Goal: Check status: Check status

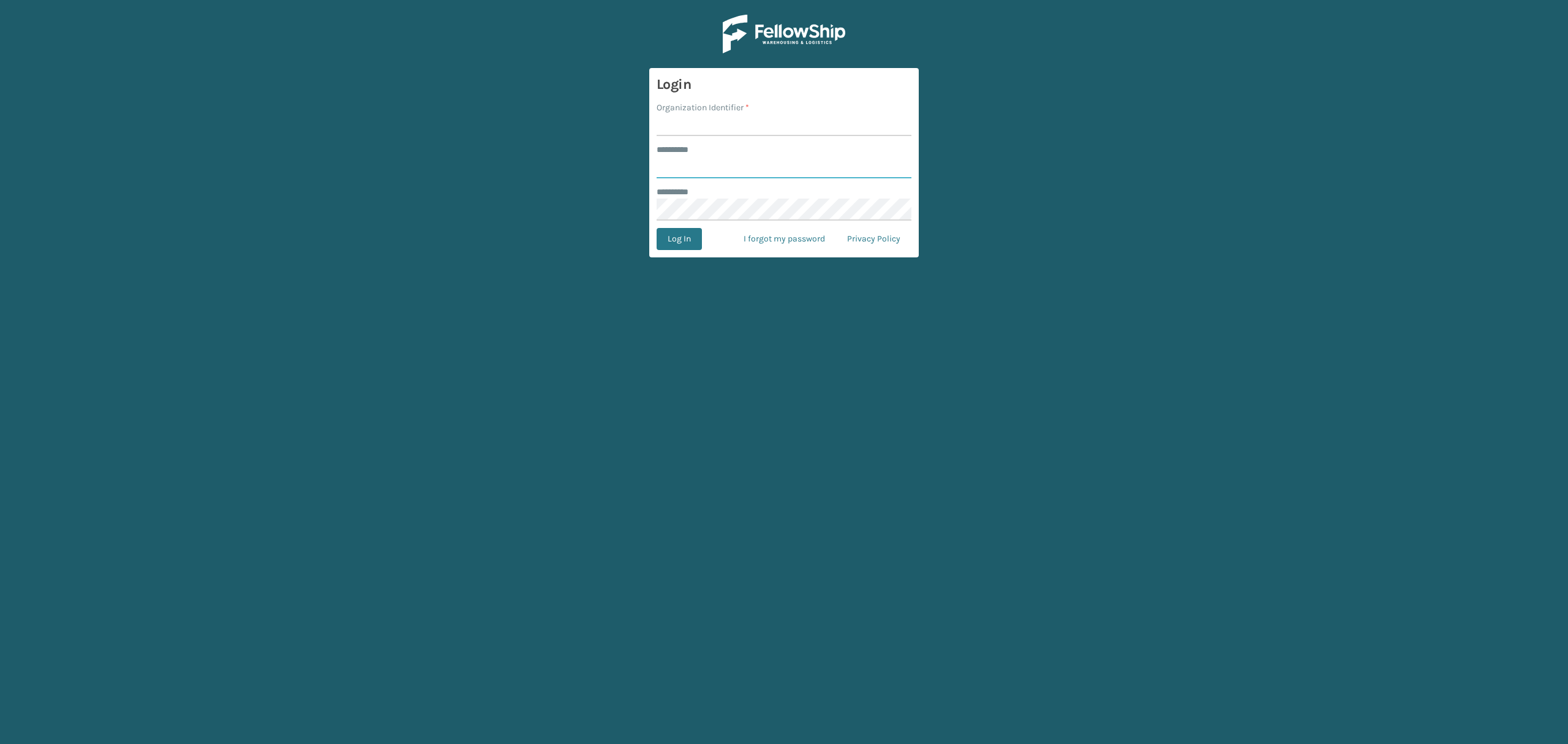
type input "*****"
click at [682, 120] on input "Organization Identifier *" at bounding box center [784, 125] width 255 height 22
type input "SuperAdminOrganization"
click at [667, 234] on button "Log In" at bounding box center [679, 239] width 45 height 22
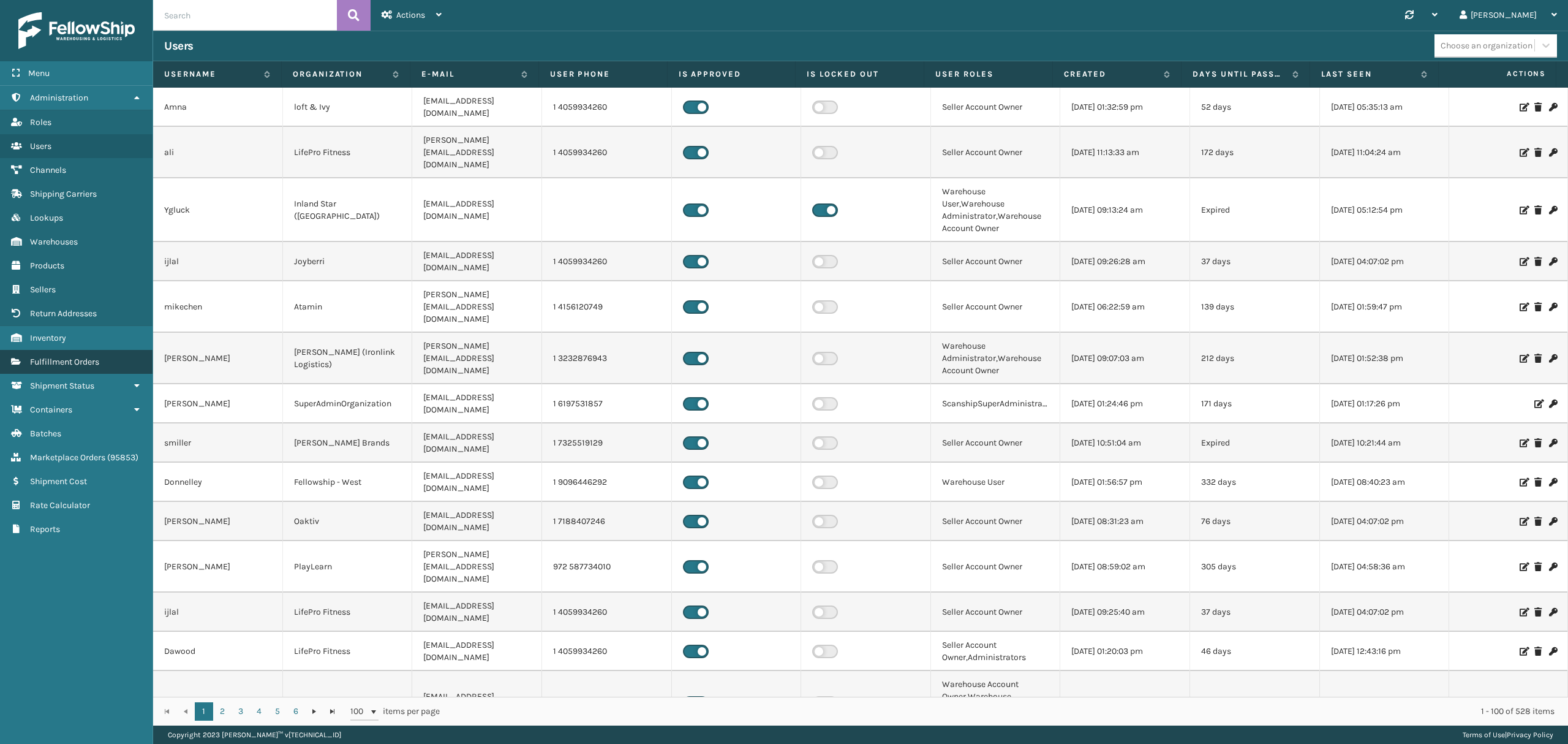
click at [73, 367] on span "Fulfillment Orders" at bounding box center [65, 362] width 69 height 10
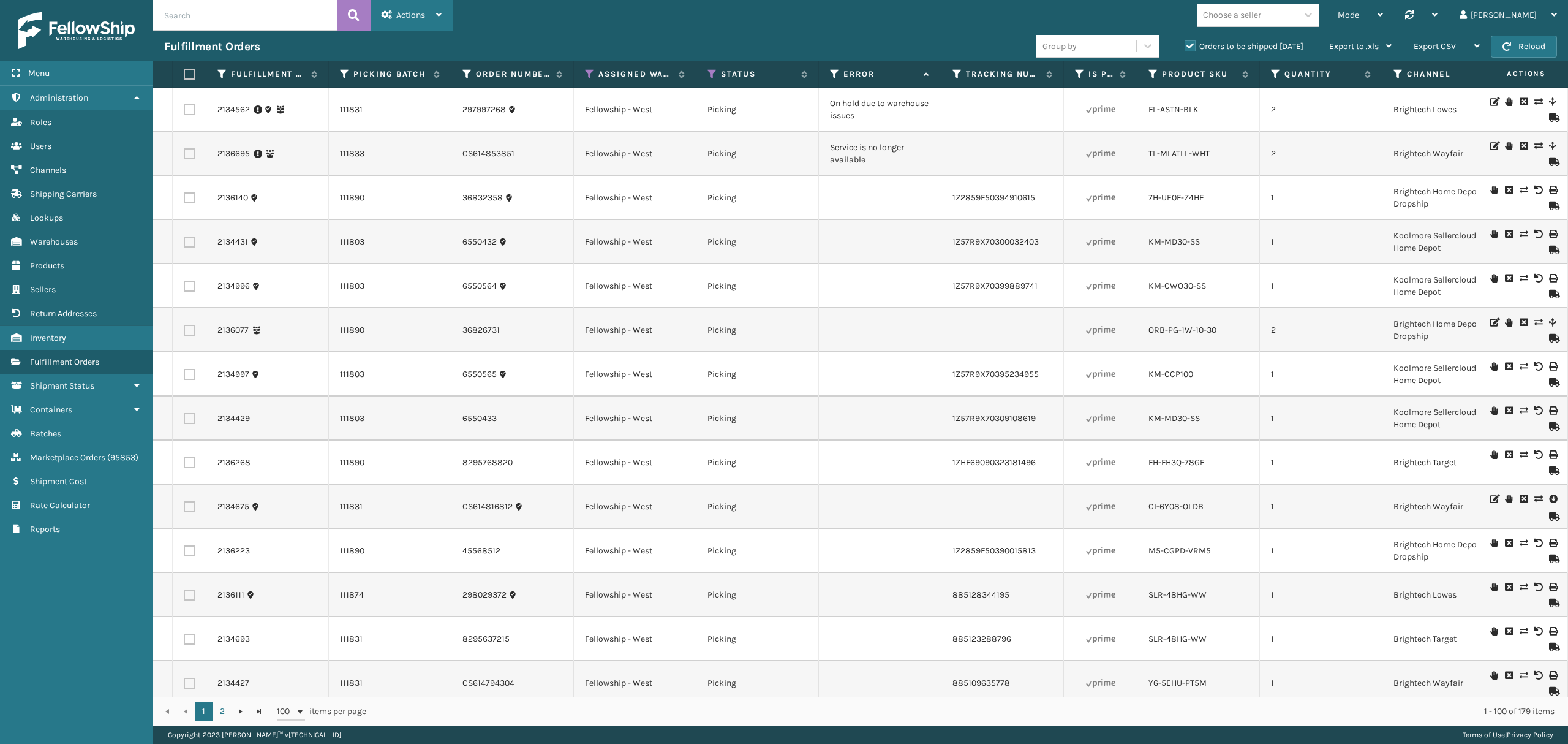
click at [409, 18] on span "Actions" at bounding box center [411, 15] width 29 height 10
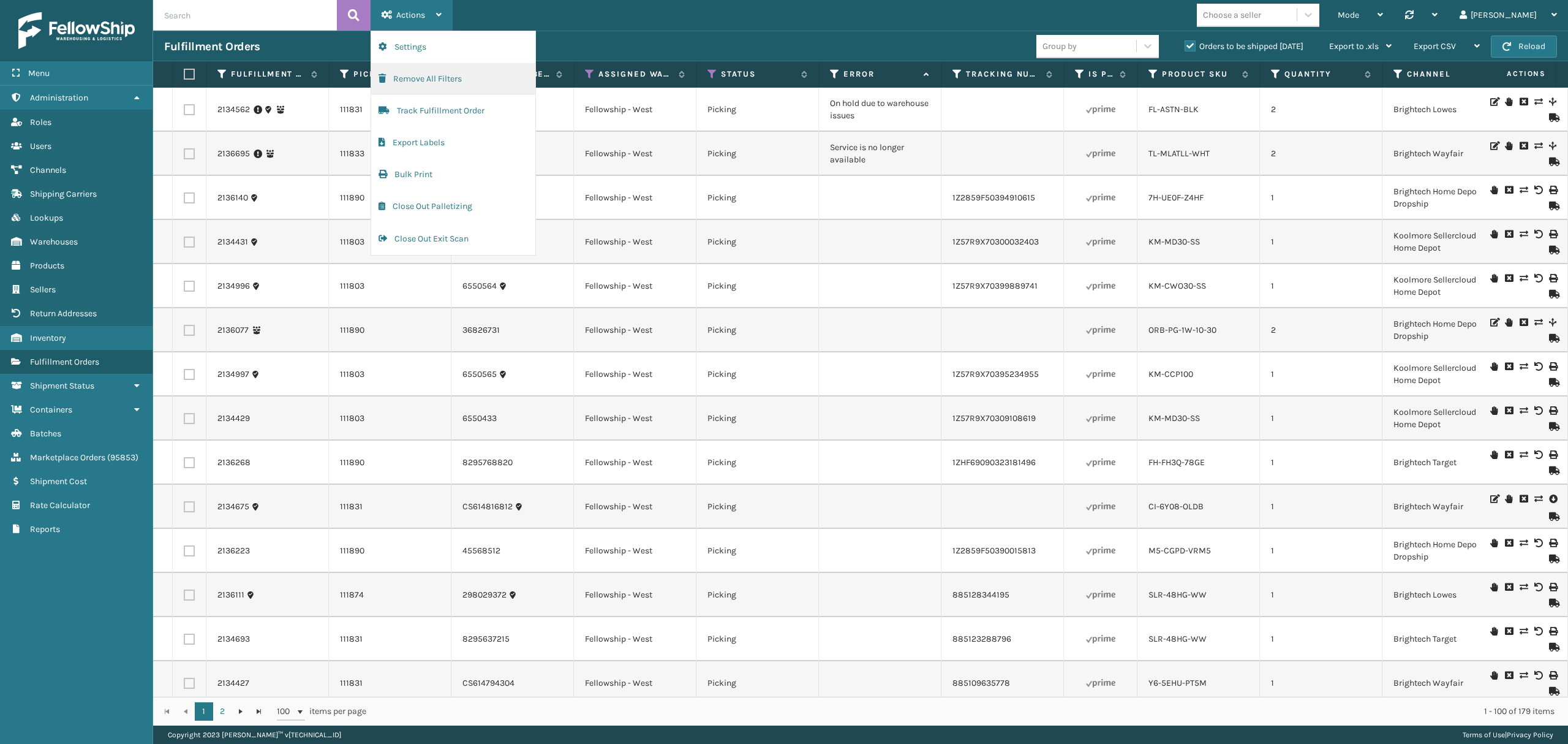
click at [430, 71] on button "Remove All Filters" at bounding box center [453, 79] width 164 height 32
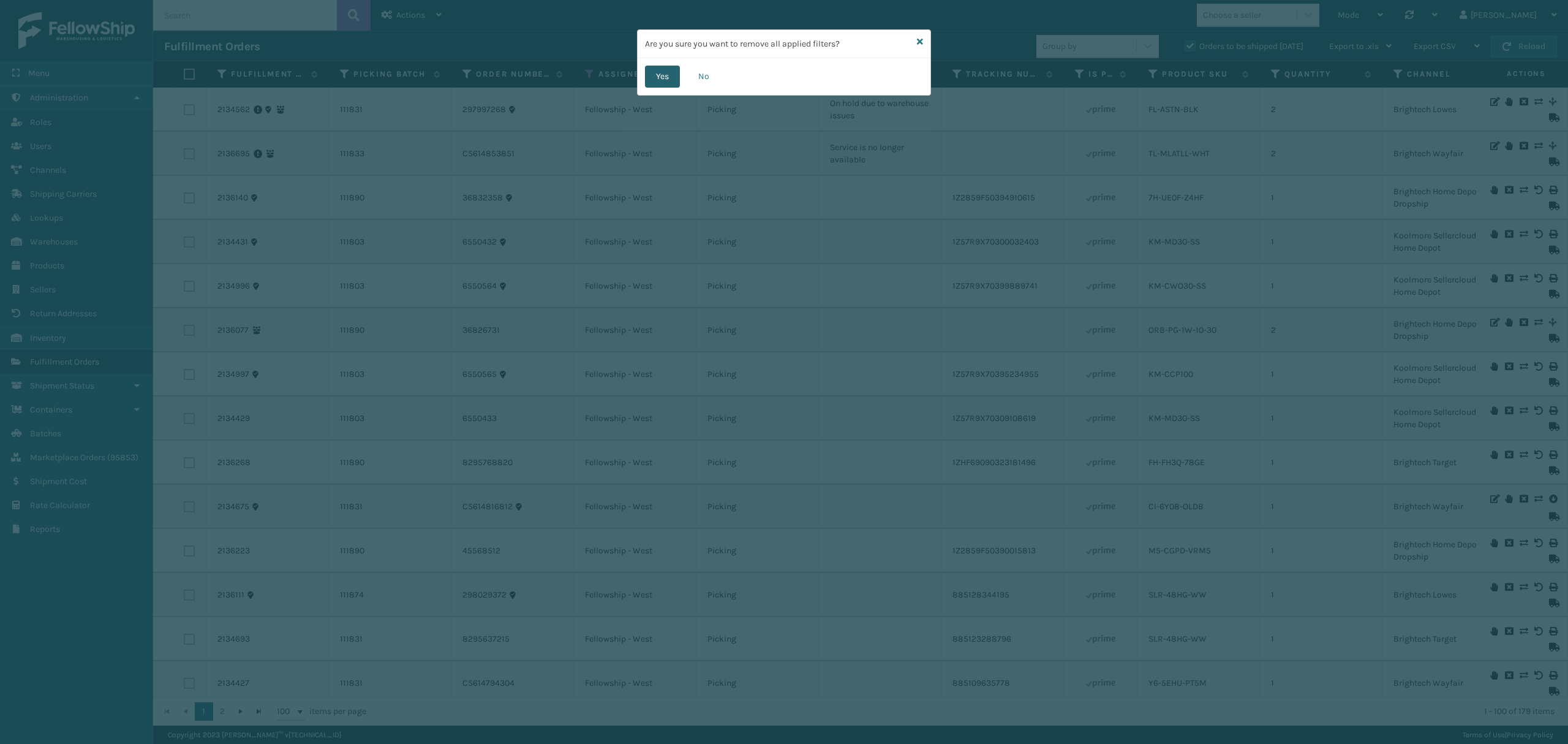
click at [657, 75] on button "Yes" at bounding box center [662, 76] width 35 height 22
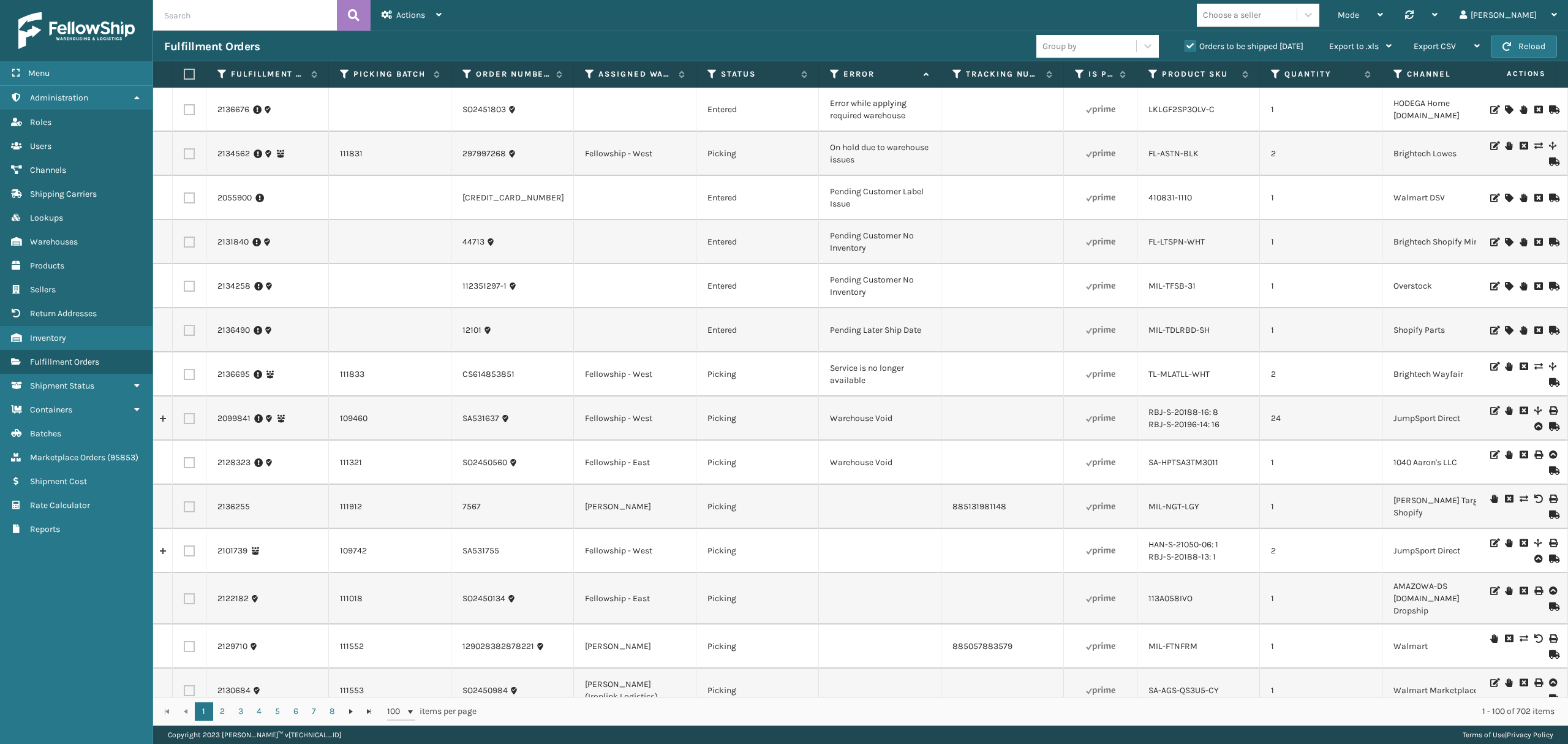
click at [236, 15] on input "text" at bounding box center [244, 15] width 184 height 30
type input "sa532163"
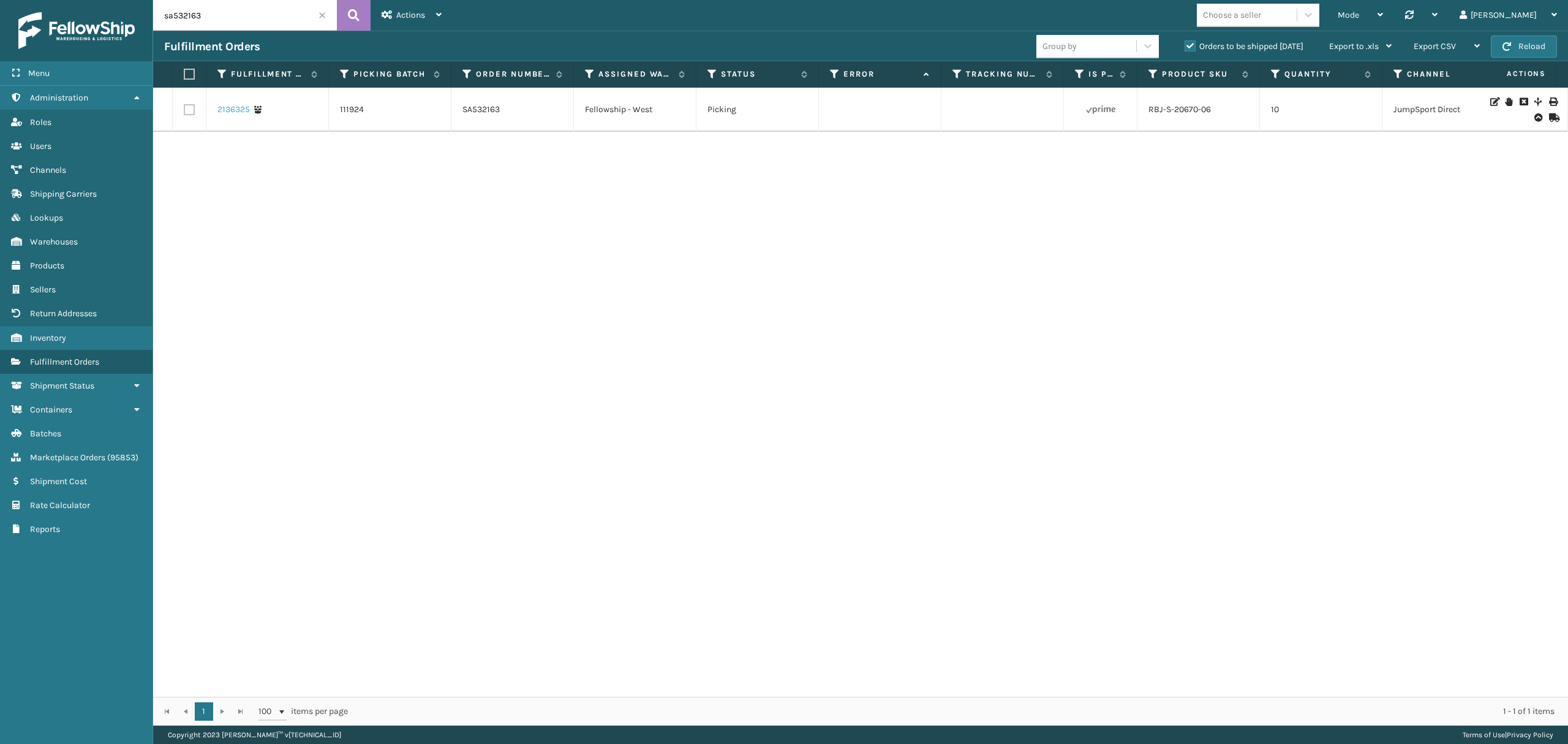
drag, startPoint x: 221, startPoint y: 106, endPoint x: 236, endPoint y: 113, distance: 16.6
click at [223, 106] on link "2136325" at bounding box center [234, 110] width 32 height 12
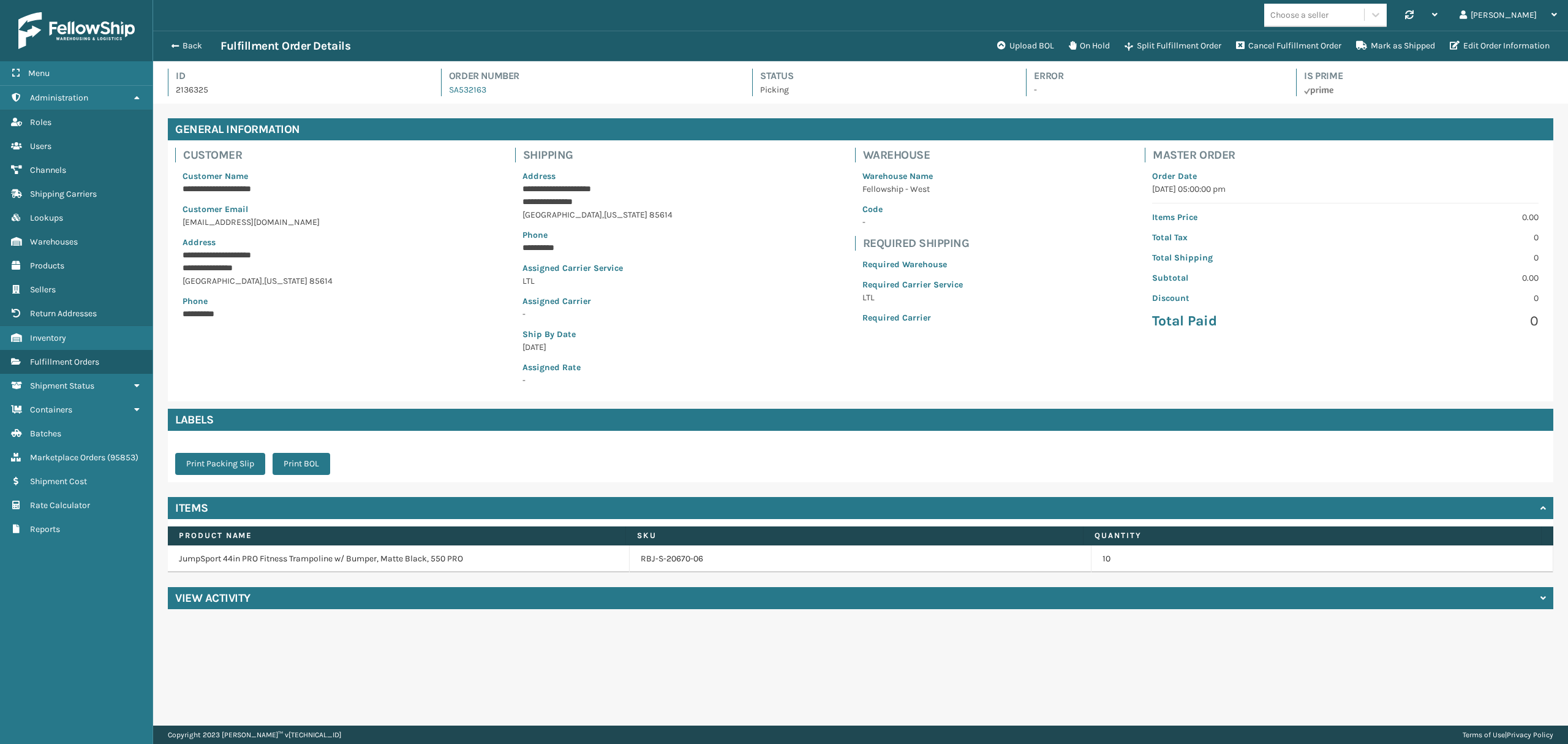
scroll to position [28, 1414]
click at [235, 606] on div "View Activity" at bounding box center [860, 598] width 1385 height 22
click at [184, 38] on div "Back Fulfillment Order Details Upload BOL On Hold Split Fulfillment Order Cance…" at bounding box center [860, 45] width 1415 height 30
drag, startPoint x: 187, startPoint y: 50, endPoint x: 184, endPoint y: 44, distance: 6.7
click at [187, 50] on button "Back" at bounding box center [192, 46] width 57 height 11
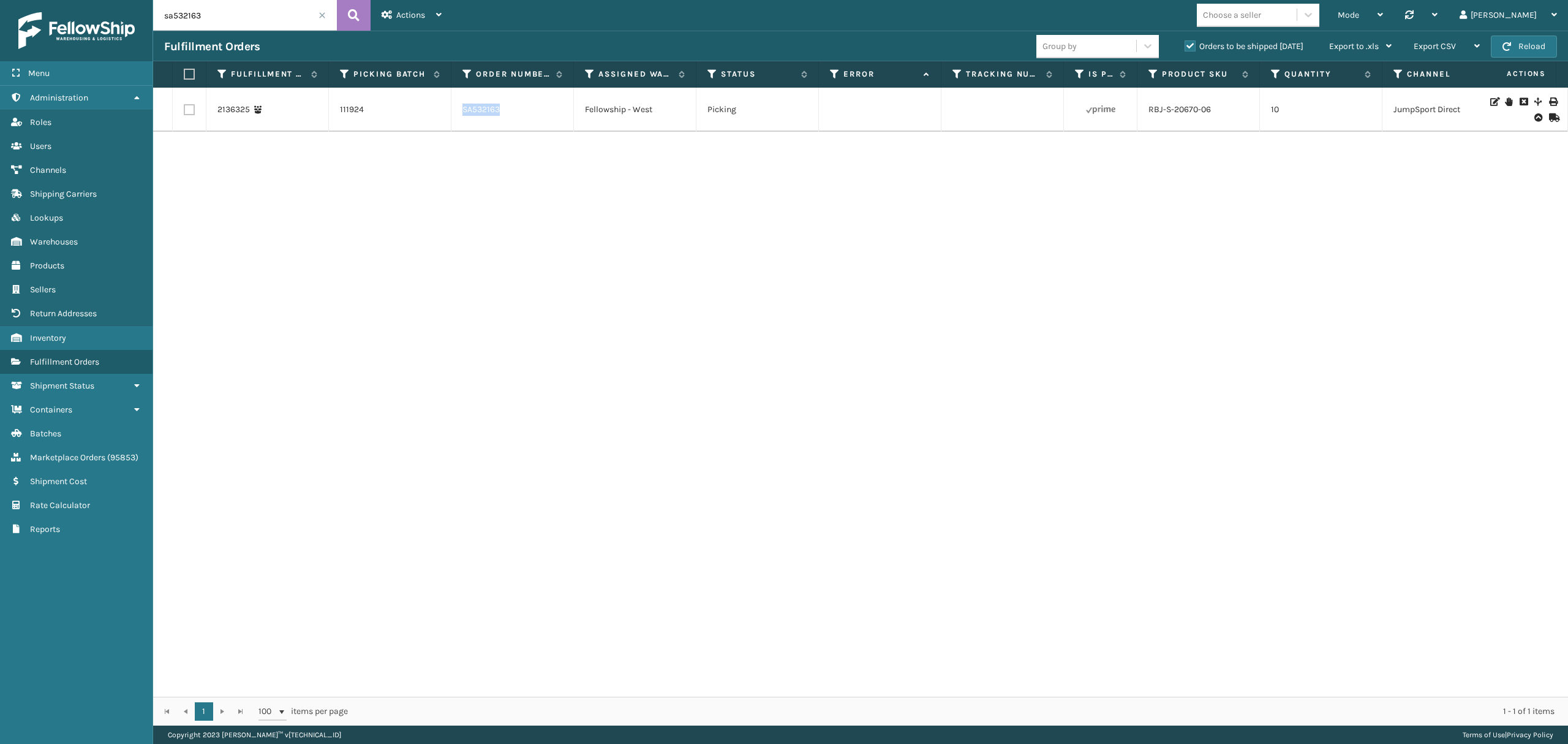
copy link "SA532163"
drag, startPoint x: 460, startPoint y: 112, endPoint x: 508, endPoint y: 113, distance: 48.0
click at [508, 113] on td "SA532163" at bounding box center [513, 110] width 122 height 44
